Goal: Task Accomplishment & Management: Use online tool/utility

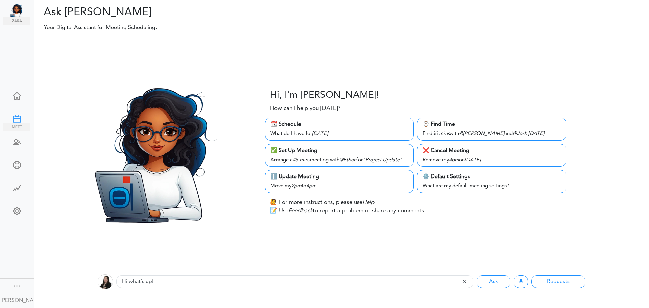
click at [17, 115] on div at bounding box center [16, 118] width 27 height 7
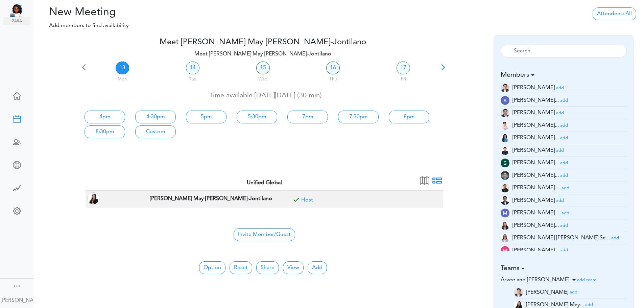
click at [17, 99] on link at bounding box center [16, 97] width 27 height 16
click at [13, 208] on div at bounding box center [16, 210] width 27 height 7
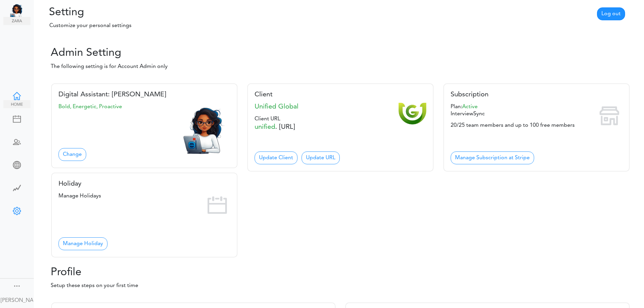
click at [19, 94] on div at bounding box center [16, 95] width 27 height 7
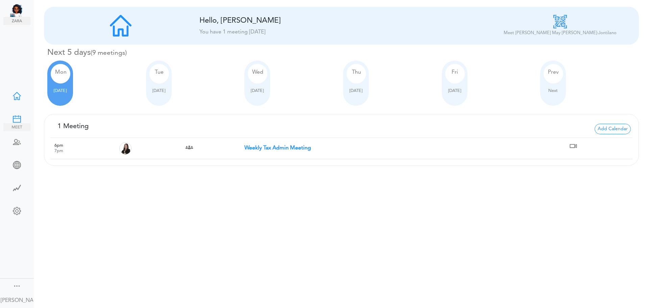
click at [20, 115] on div at bounding box center [16, 118] width 27 height 7
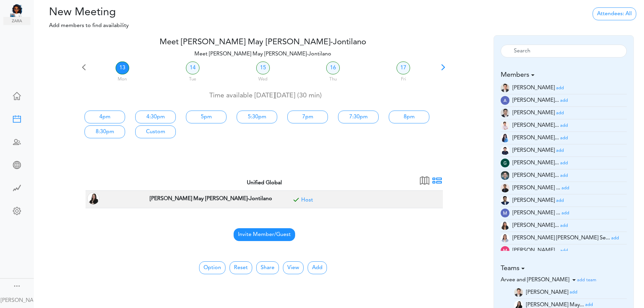
click at [274, 234] on span "Invite Member/Guest" at bounding box center [265, 234] width 62 height 13
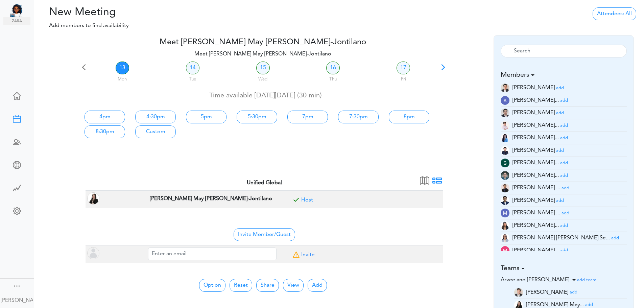
click at [349, 224] on td "Invite Member/Guest" at bounding box center [265, 234] width 358 height 23
click at [14, 169] on img at bounding box center [16, 173] width 27 height 8
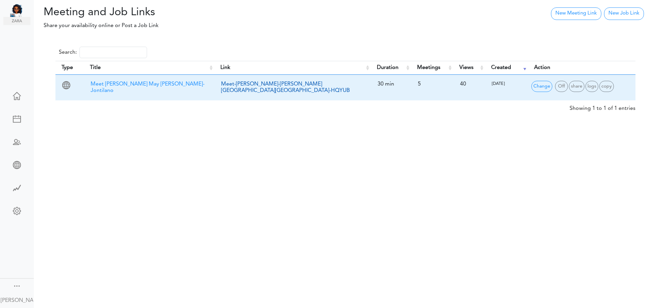
click at [312, 86] on link "Meet-Rosselle-May-Mendoza-Jontilano-HQYUB" at bounding box center [285, 88] width 129 height 12
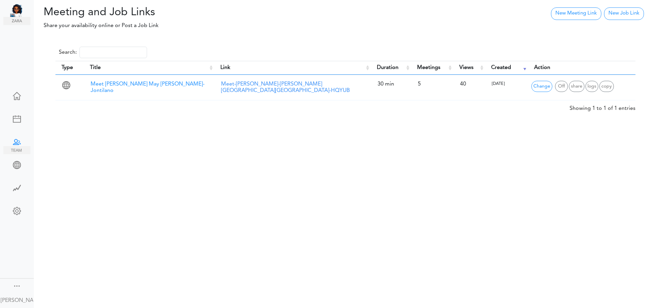
click at [14, 141] on div at bounding box center [16, 141] width 27 height 7
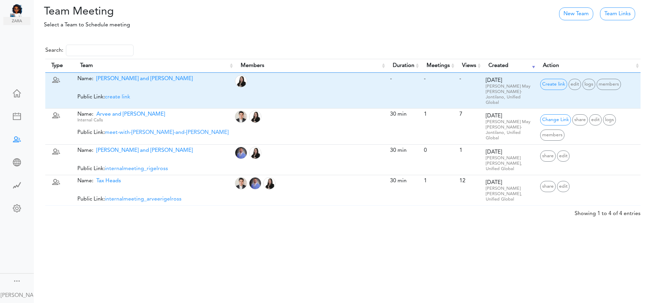
click at [129, 78] on span "[PERSON_NAME] and [PERSON_NAME]" at bounding box center [142, 78] width 99 height 5
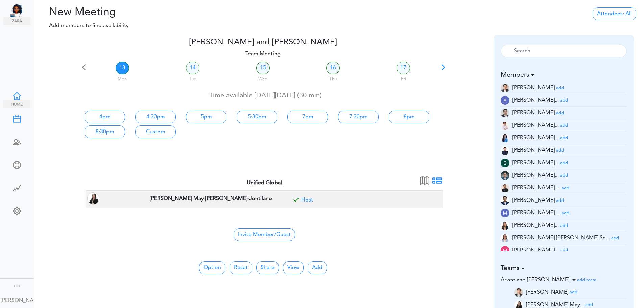
click at [14, 93] on div at bounding box center [16, 95] width 27 height 7
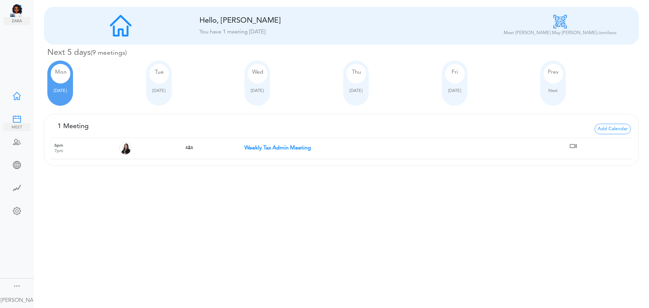
click at [14, 115] on div at bounding box center [16, 118] width 27 height 7
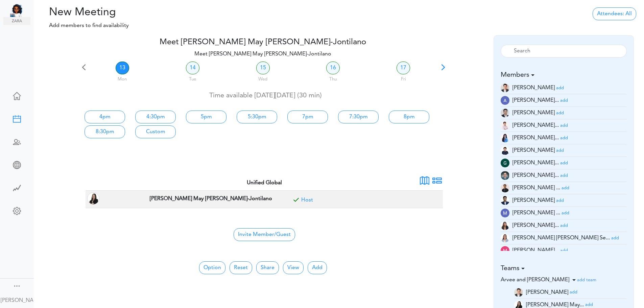
click at [425, 181] on span at bounding box center [424, 182] width 9 height 9
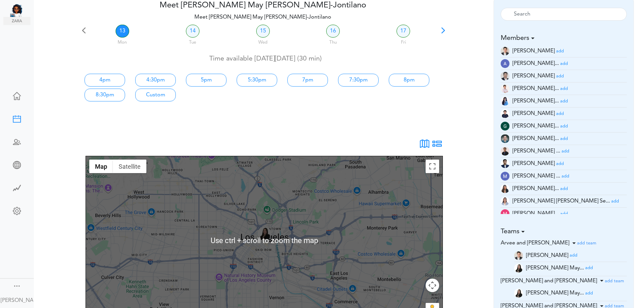
scroll to position [34, 0]
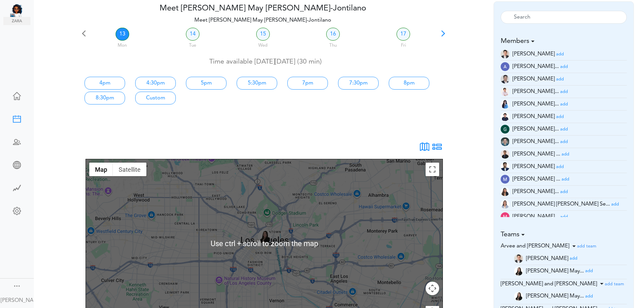
click at [441, 147] on span at bounding box center [437, 148] width 9 height 9
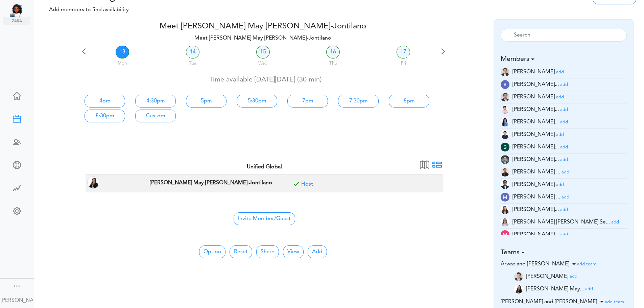
scroll to position [0, 0]
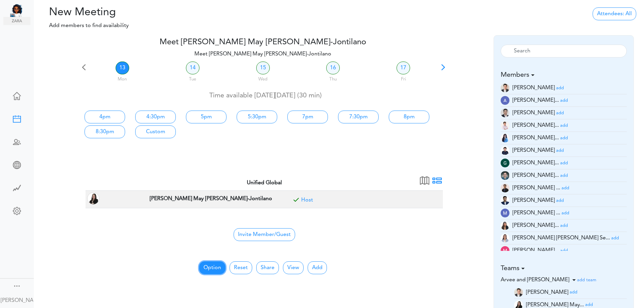
click at [214, 263] on button "Option" at bounding box center [212, 267] width 26 height 13
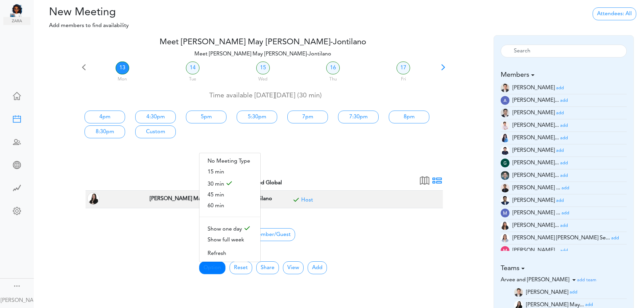
click at [320, 238] on center "Invite Member/Guest" at bounding box center [265, 234] width 350 height 14
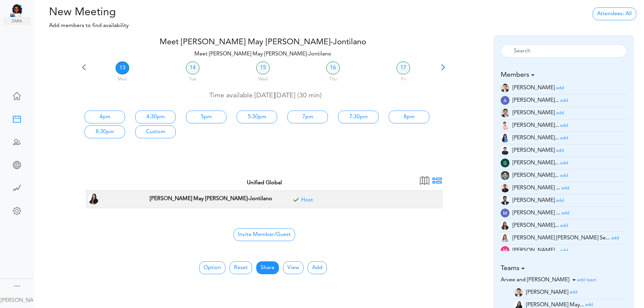
click at [260, 266] on link "Share" at bounding box center [267, 267] width 23 height 13
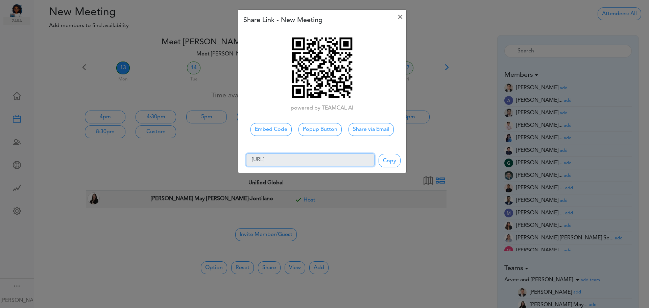
click at [300, 158] on input "[URL]" at bounding box center [310, 160] width 129 height 13
click at [390, 160] on span "Copy" at bounding box center [390, 161] width 22 height 14
type input "Copied!"
click at [369, 233] on div "Share Link - New Meeting × powered by TEAMCAL AI Embed Code Popup Button Copied!" at bounding box center [324, 154] width 649 height 308
